Goal: Task Accomplishment & Management: Complete application form

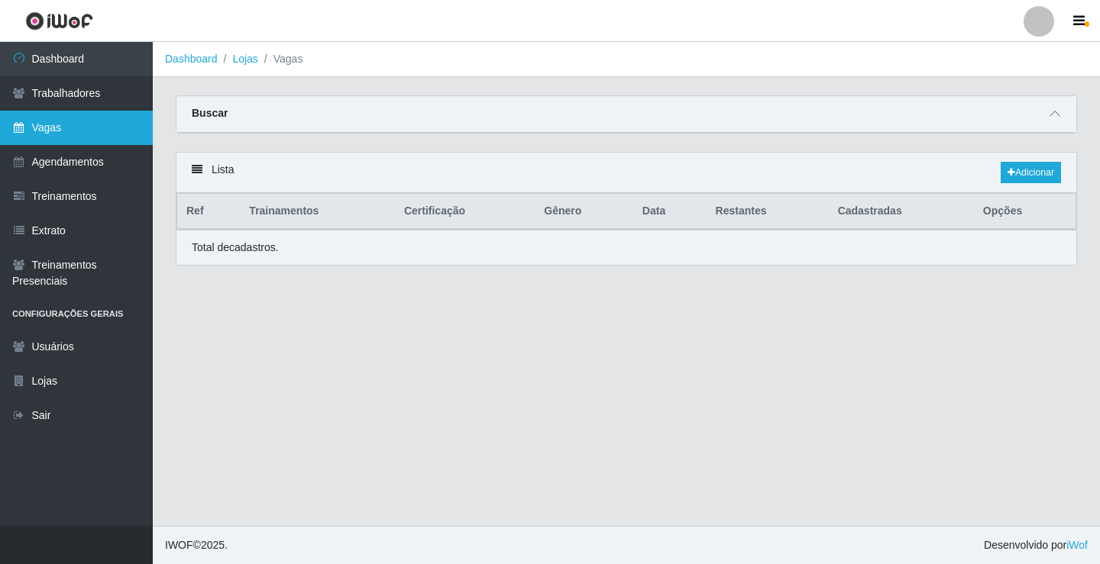
click at [106, 137] on link "Vagas" at bounding box center [76, 128] width 153 height 34
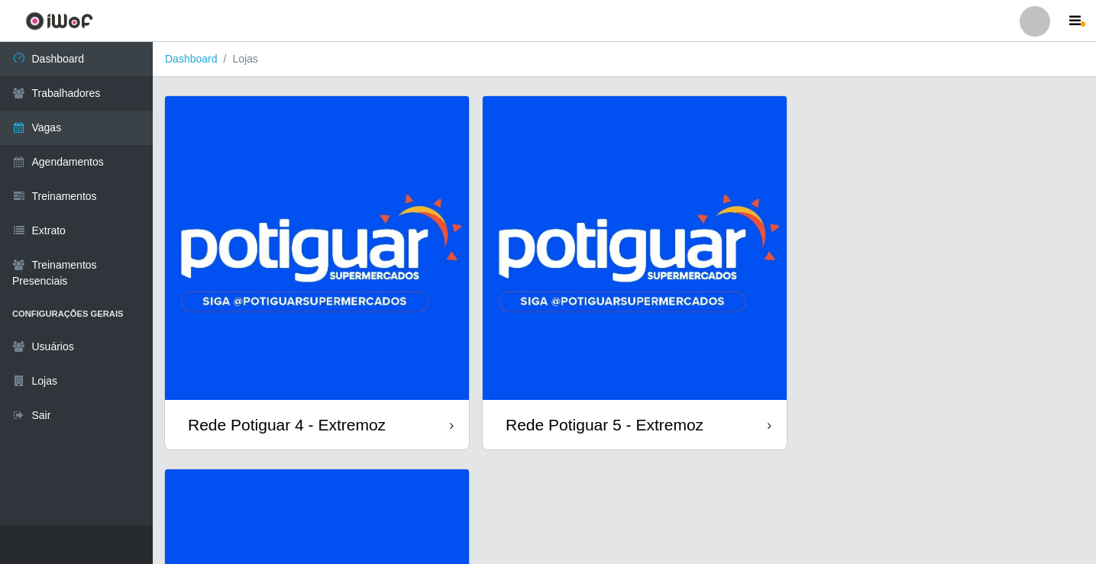
click at [651, 282] on img at bounding box center [635, 248] width 304 height 304
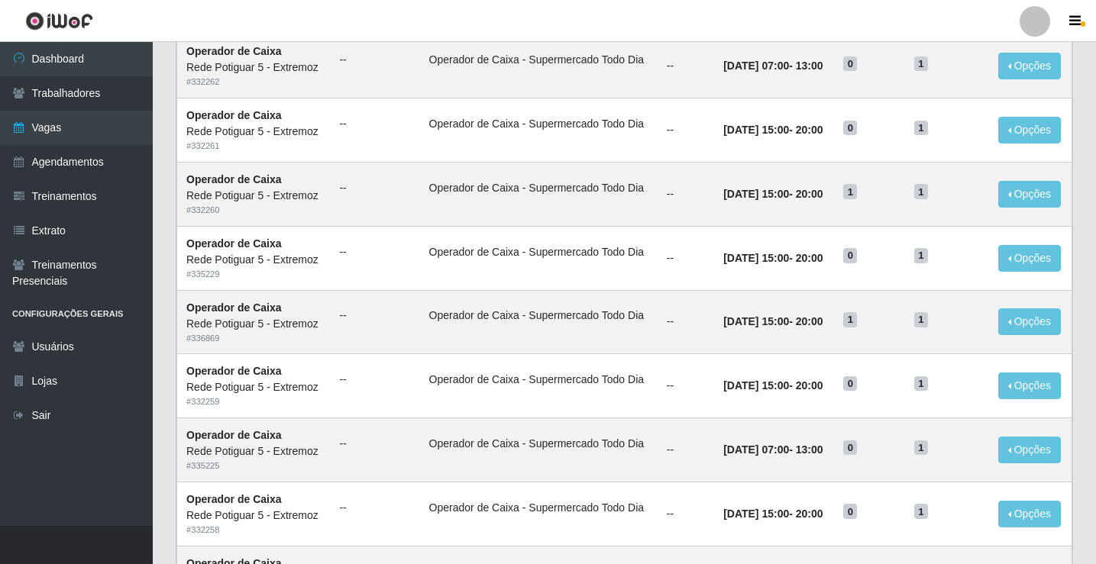
scroll to position [229, 0]
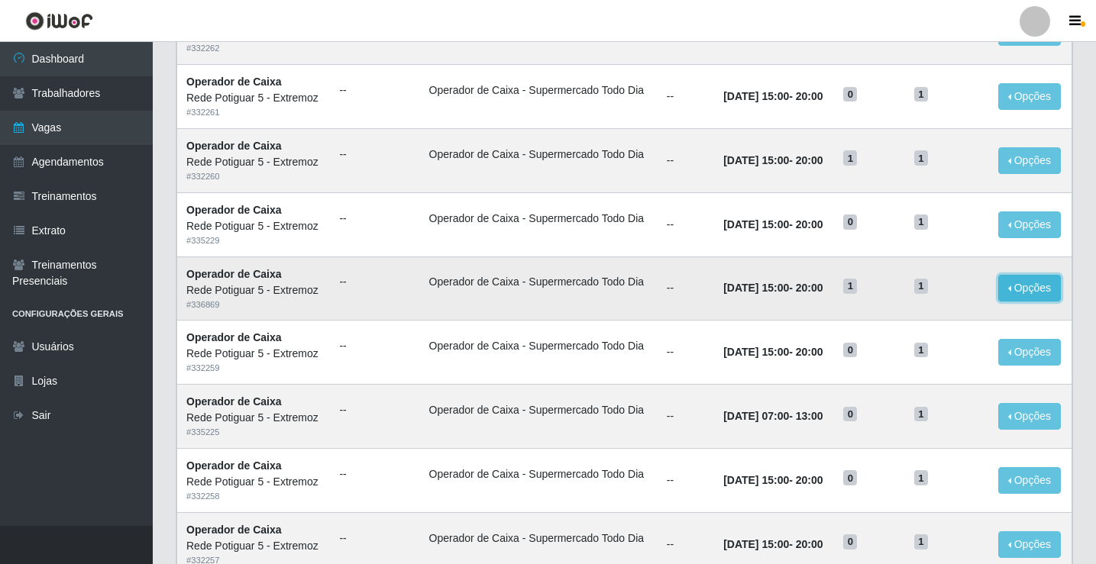
click at [1017, 296] on button "Opções" at bounding box center [1029, 288] width 63 height 27
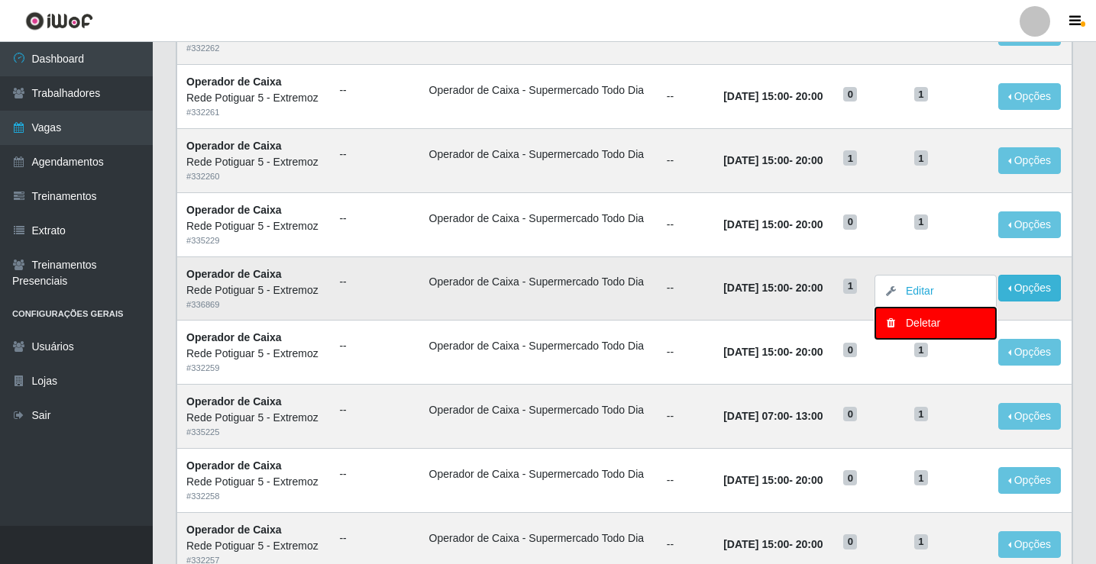
click at [942, 321] on div "Deletar" at bounding box center [936, 323] width 90 height 16
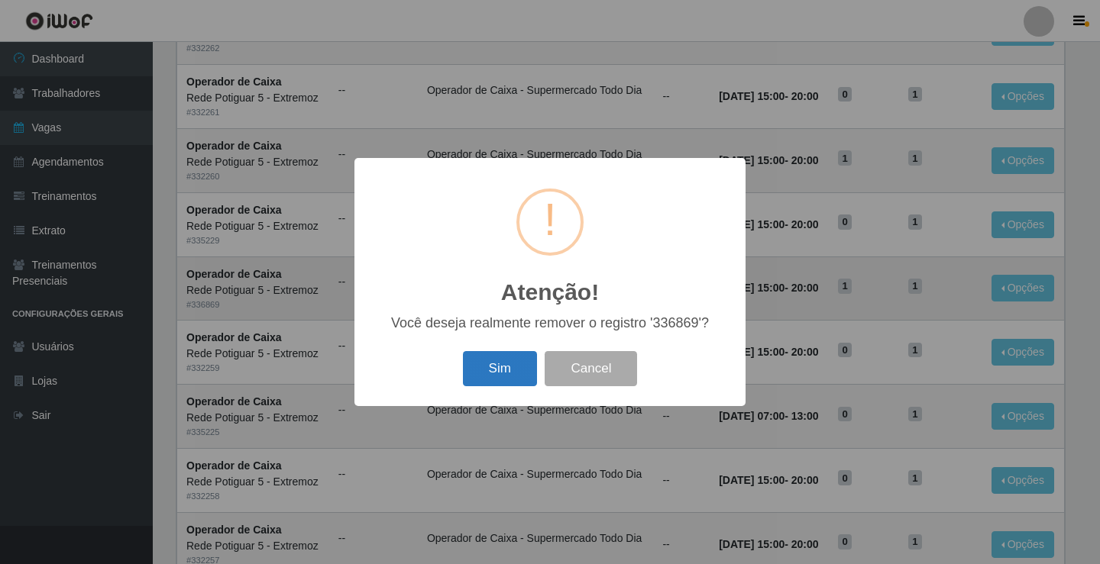
click at [499, 365] on button "Sim" at bounding box center [500, 369] width 74 height 36
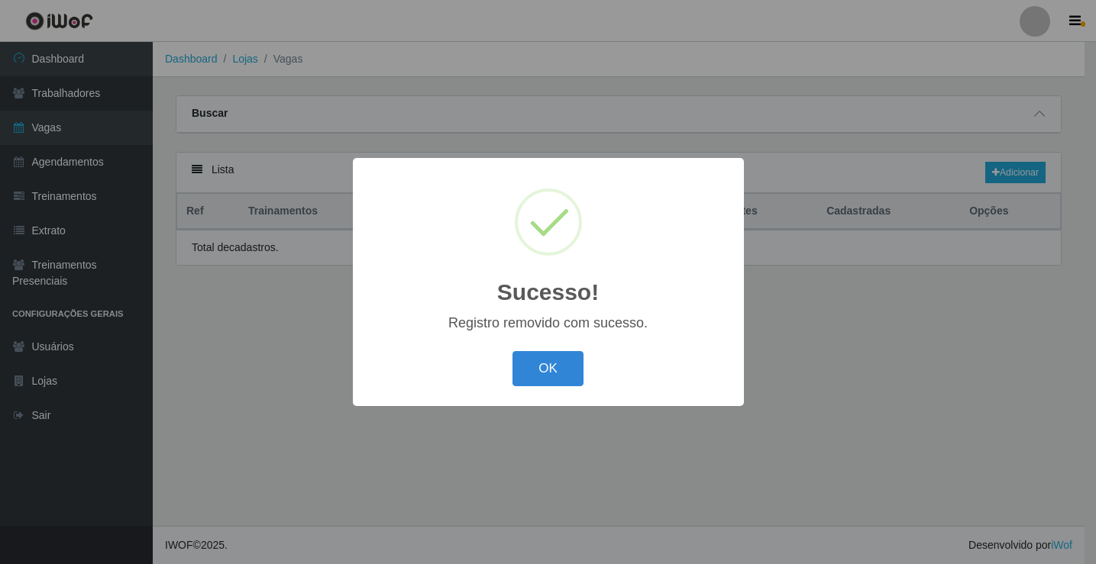
scroll to position [0, 0]
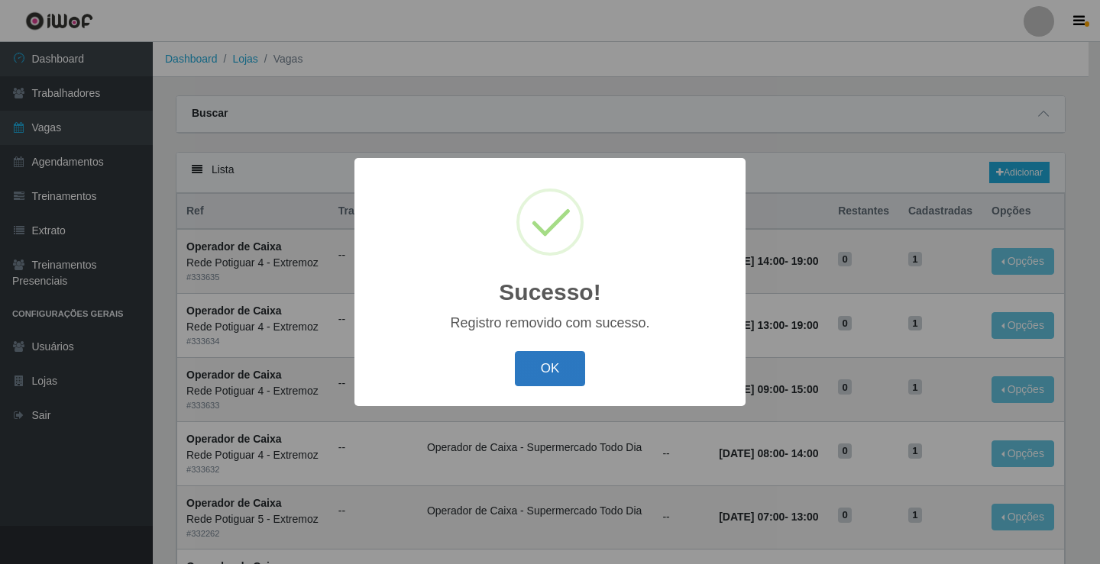
click at [564, 375] on button "OK" at bounding box center [550, 369] width 71 height 36
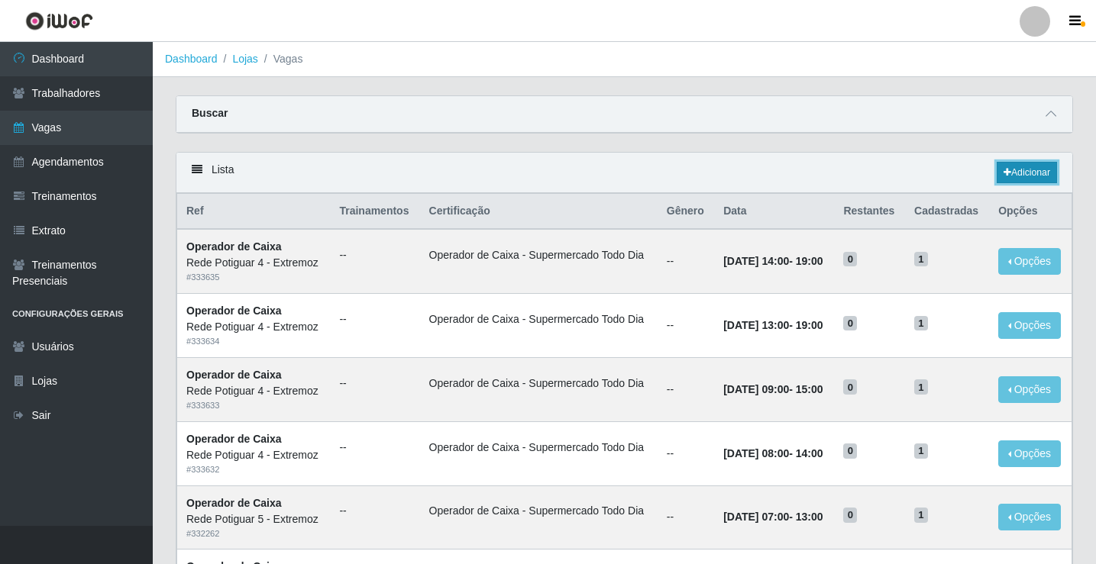
click at [1019, 171] on link "Adicionar" at bounding box center [1027, 172] width 60 height 21
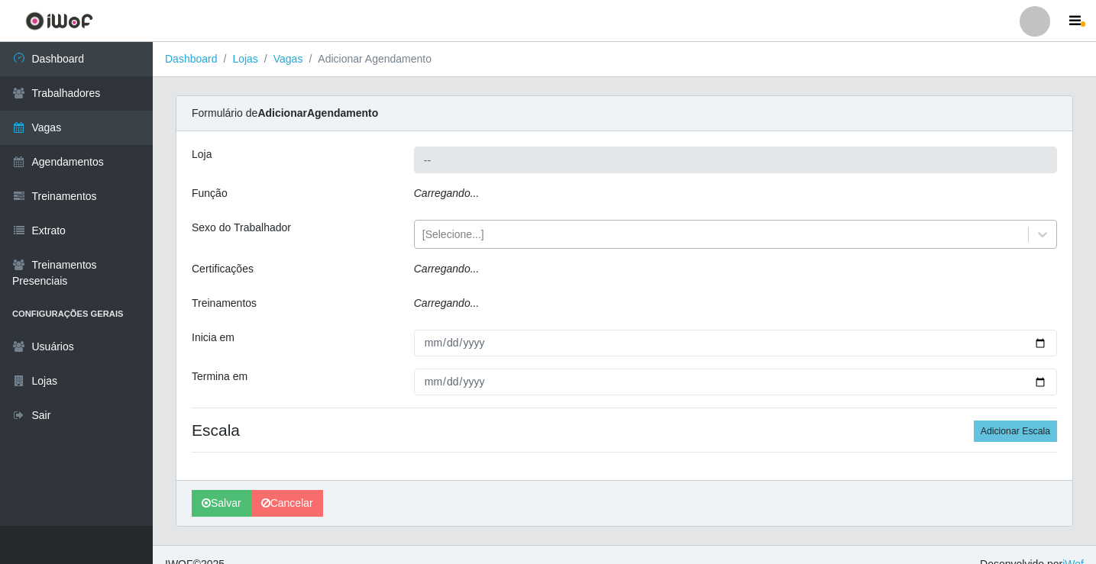
type input "Rede Potiguar 5 - Extremoz"
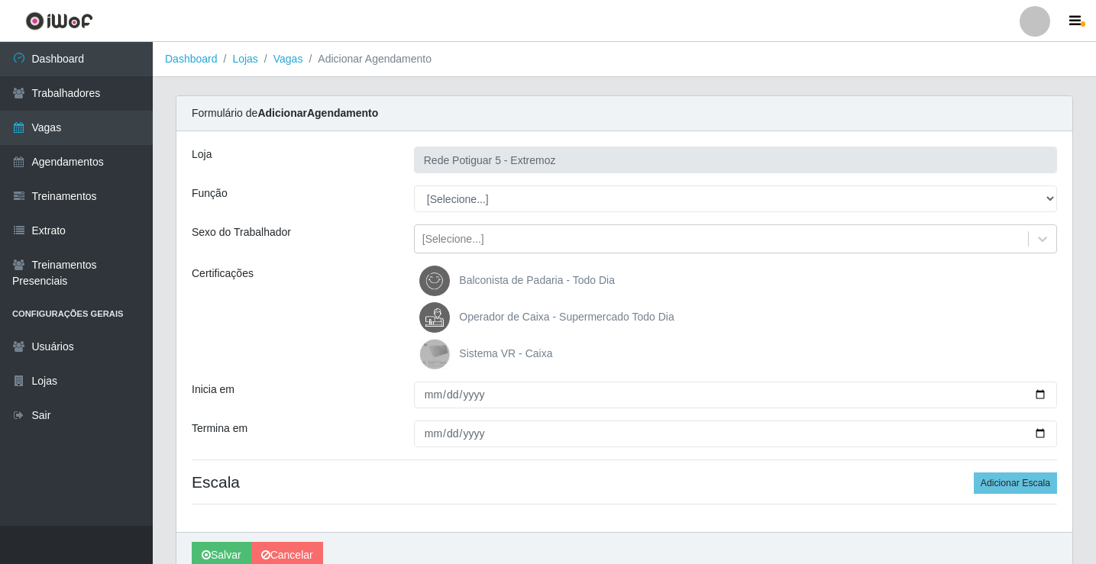
drag, startPoint x: 483, startPoint y: 201, endPoint x: 484, endPoint y: 212, distance: 10.7
click at [483, 201] on select "[Selecione...] ASG Balconista Embalador Operador de Caixa Operador de Loja Repo…" at bounding box center [735, 199] width 643 height 27
select select "22"
click at [414, 186] on select "[Selecione...] ASG Balconista Embalador Operador de Caixa Operador de Loja Repo…" at bounding box center [735, 199] width 643 height 27
click at [524, 312] on span "Operador de Caixa - Supermercado Todo Dia" at bounding box center [566, 317] width 215 height 12
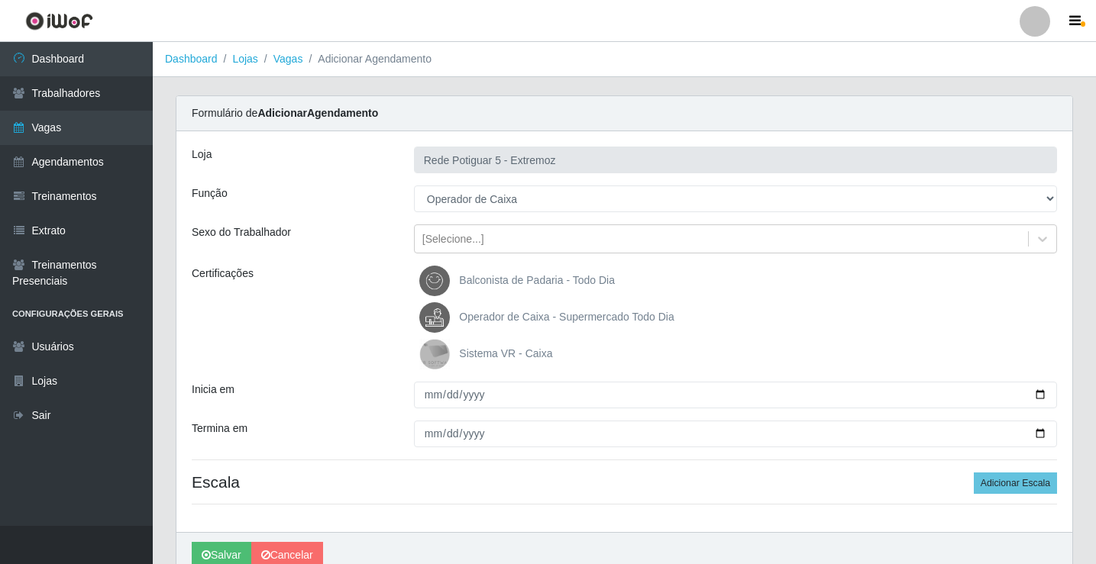
click at [0, 0] on input "Operador de Caixa - Supermercado Todo Dia" at bounding box center [0, 0] width 0 height 0
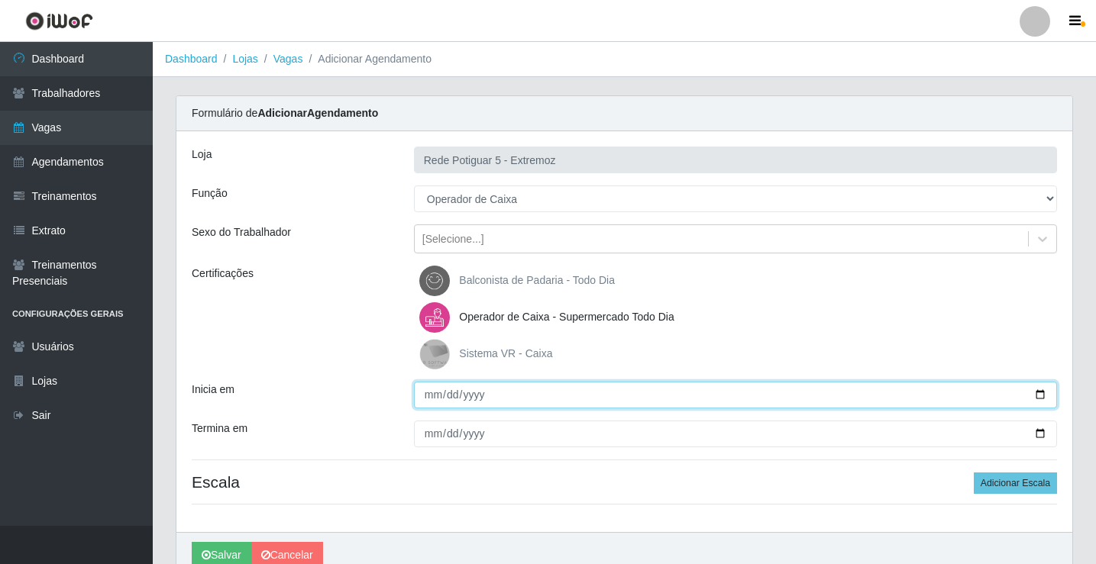
click at [432, 384] on input "Inicia em" at bounding box center [735, 395] width 643 height 27
type input "[DATE]"
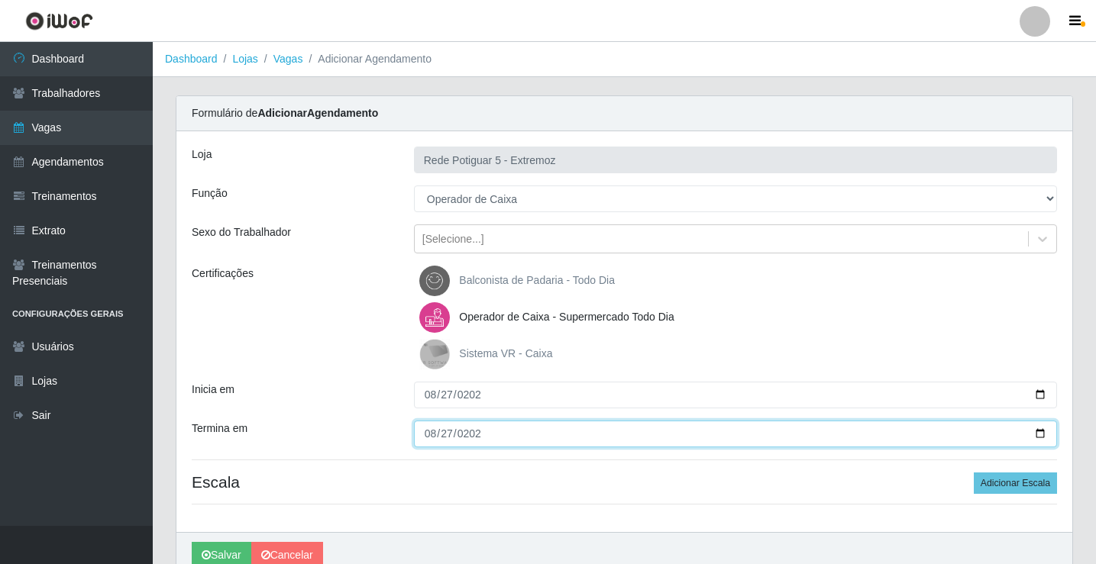
type input "[DATE]"
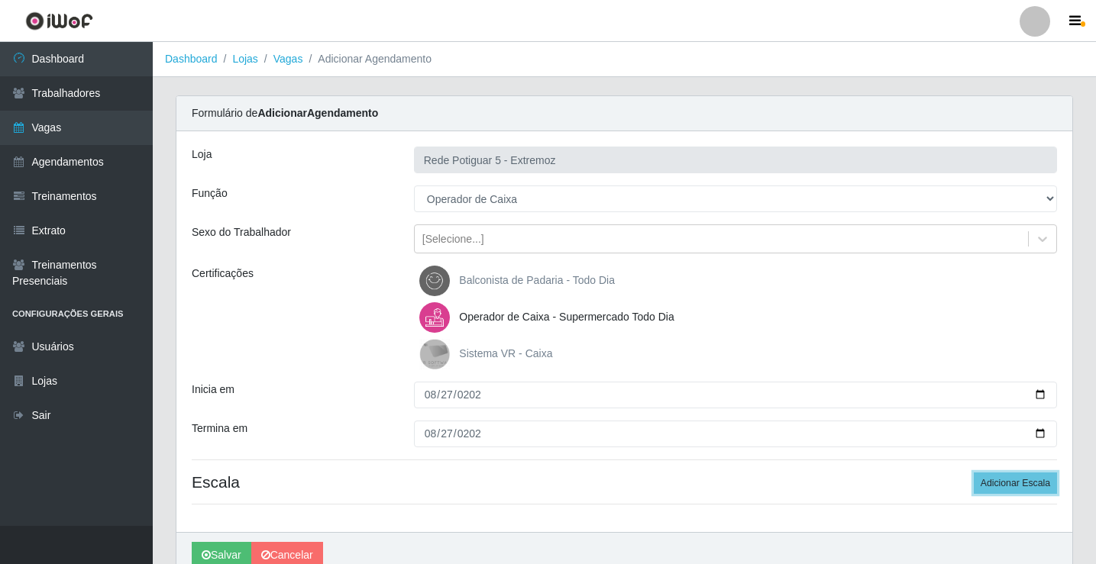
click at [974, 473] on button "Adicionar Escala" at bounding box center [1015, 483] width 83 height 21
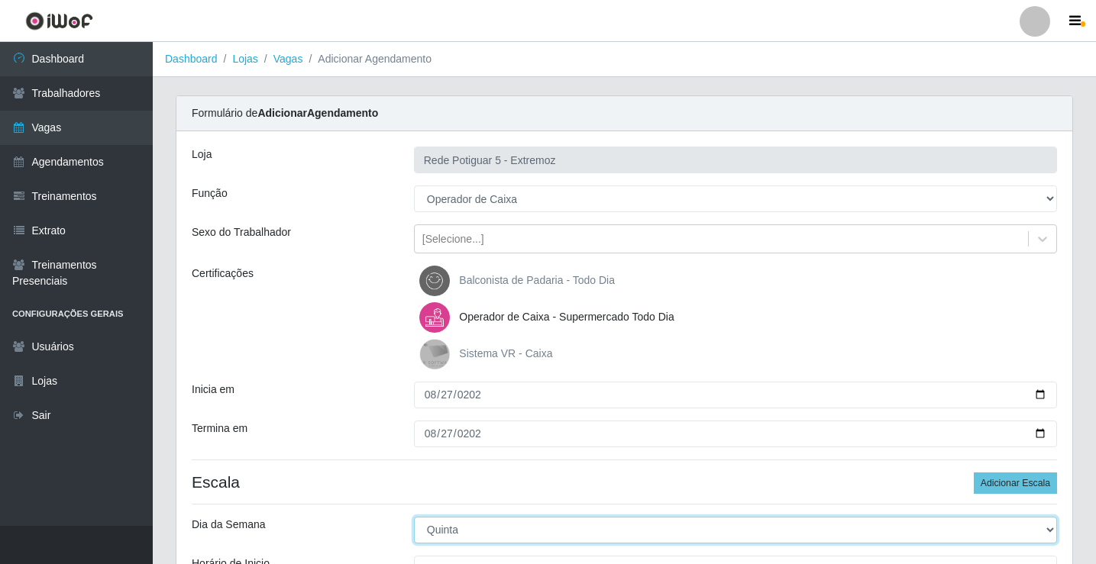
select select "3"
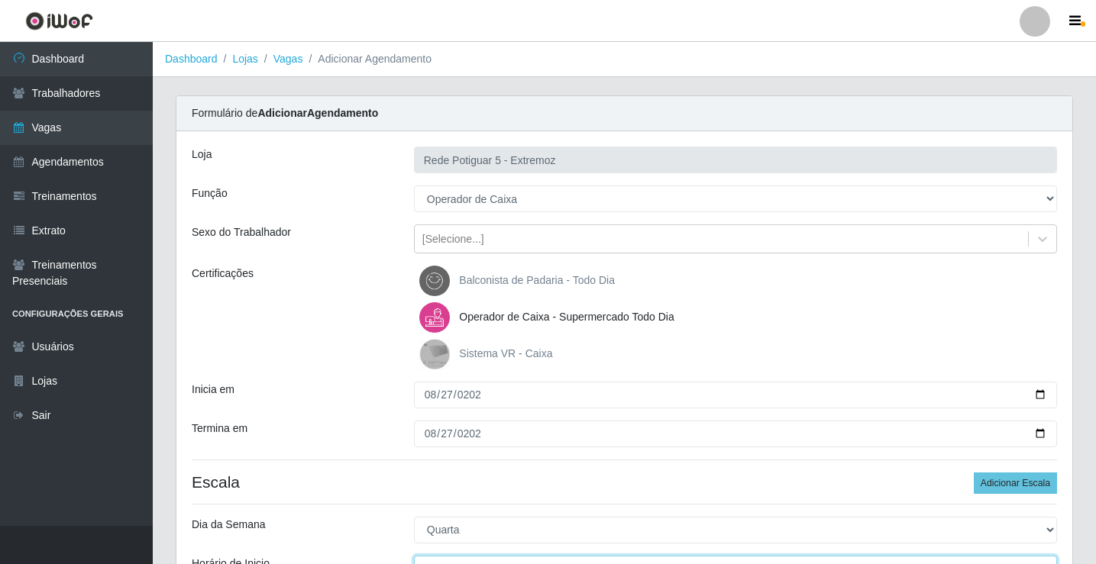
scroll to position [18, 0]
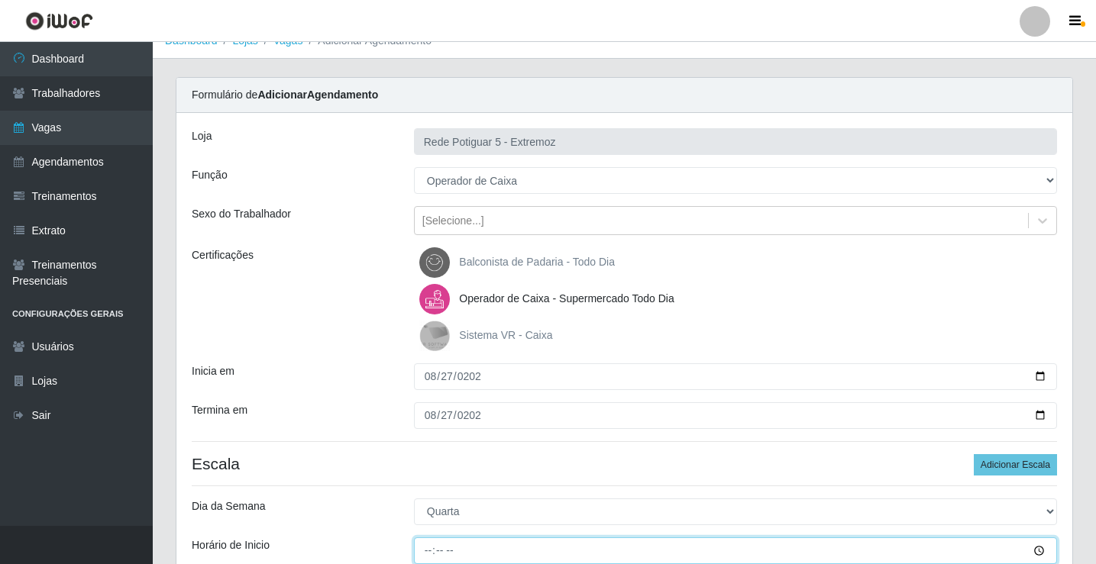
type input "15:00"
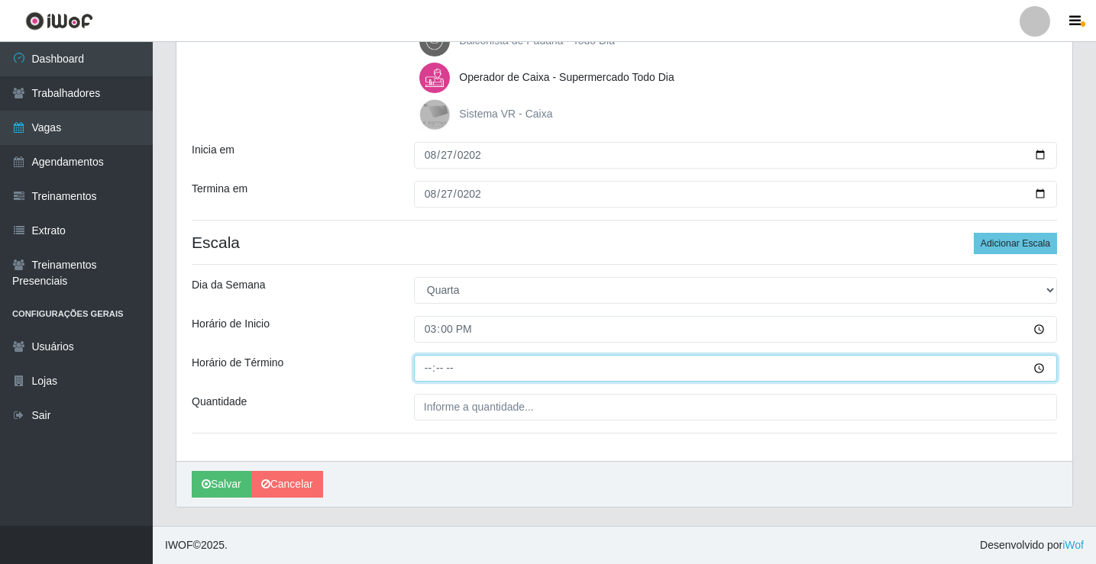
type input "20:00"
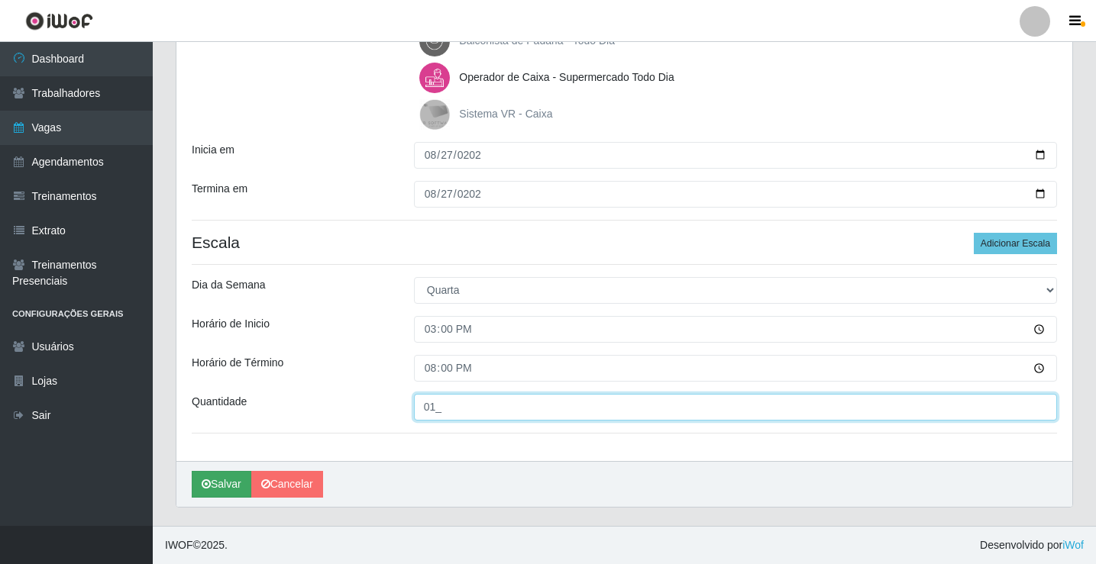
type input "01_"
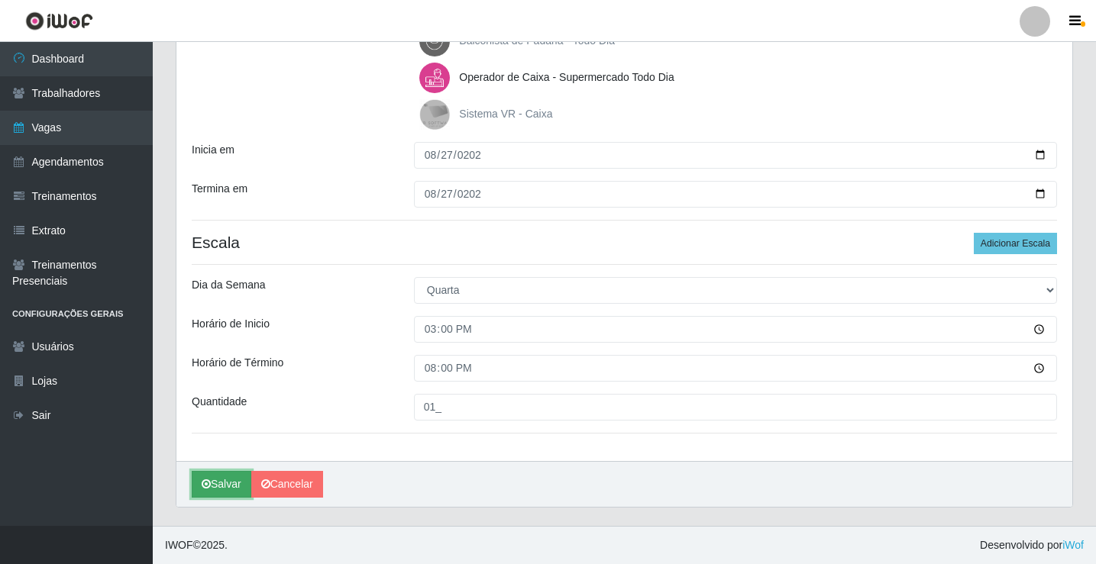
click at [201, 490] on button "Salvar" at bounding box center [222, 484] width 60 height 27
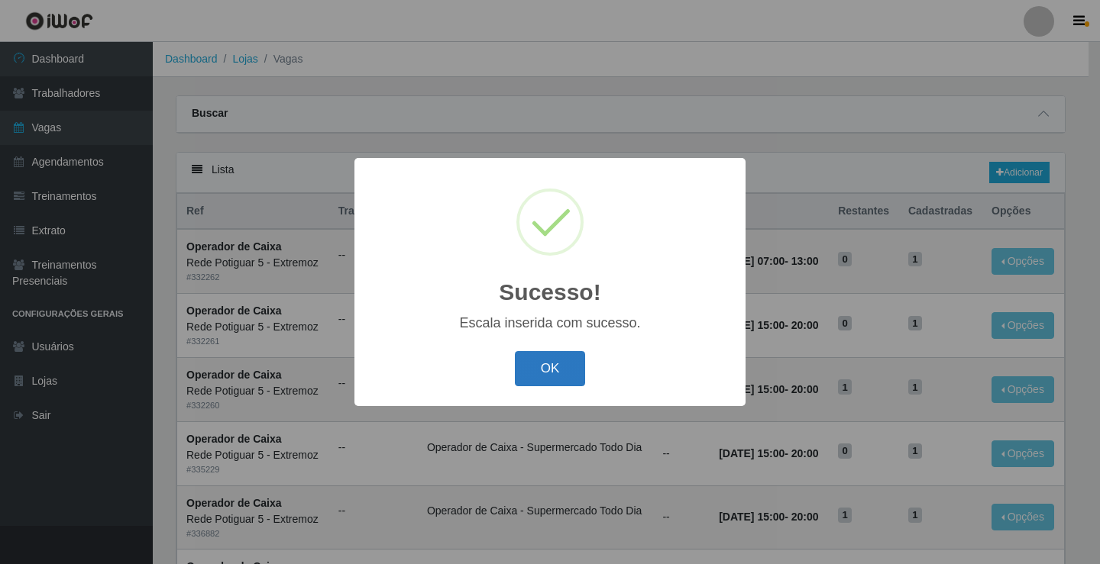
click at [558, 357] on button "OK" at bounding box center [550, 369] width 71 height 36
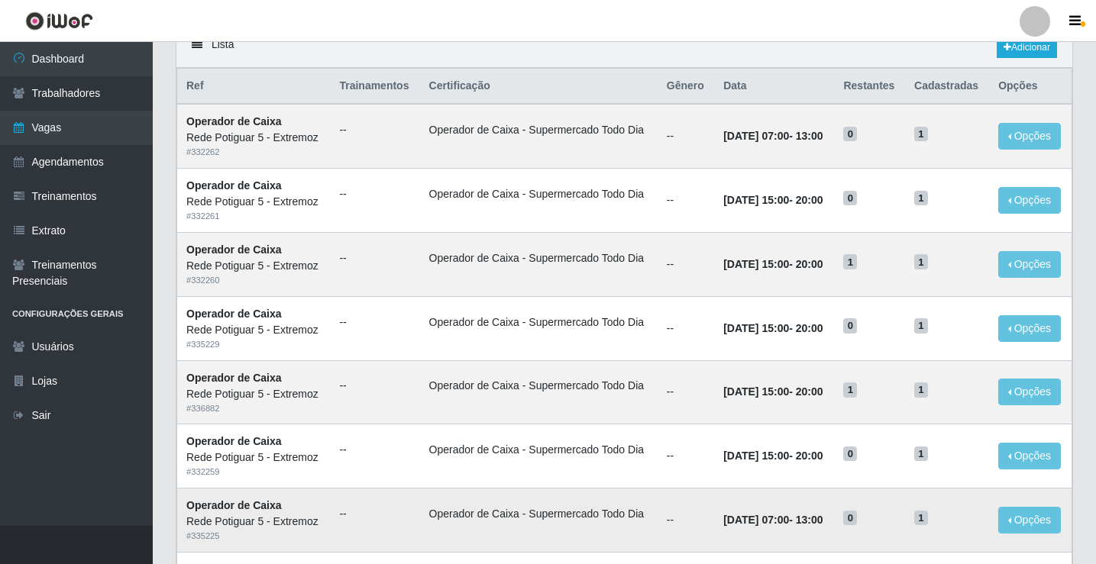
scroll to position [153, 0]
